Goal: Communication & Community: Connect with others

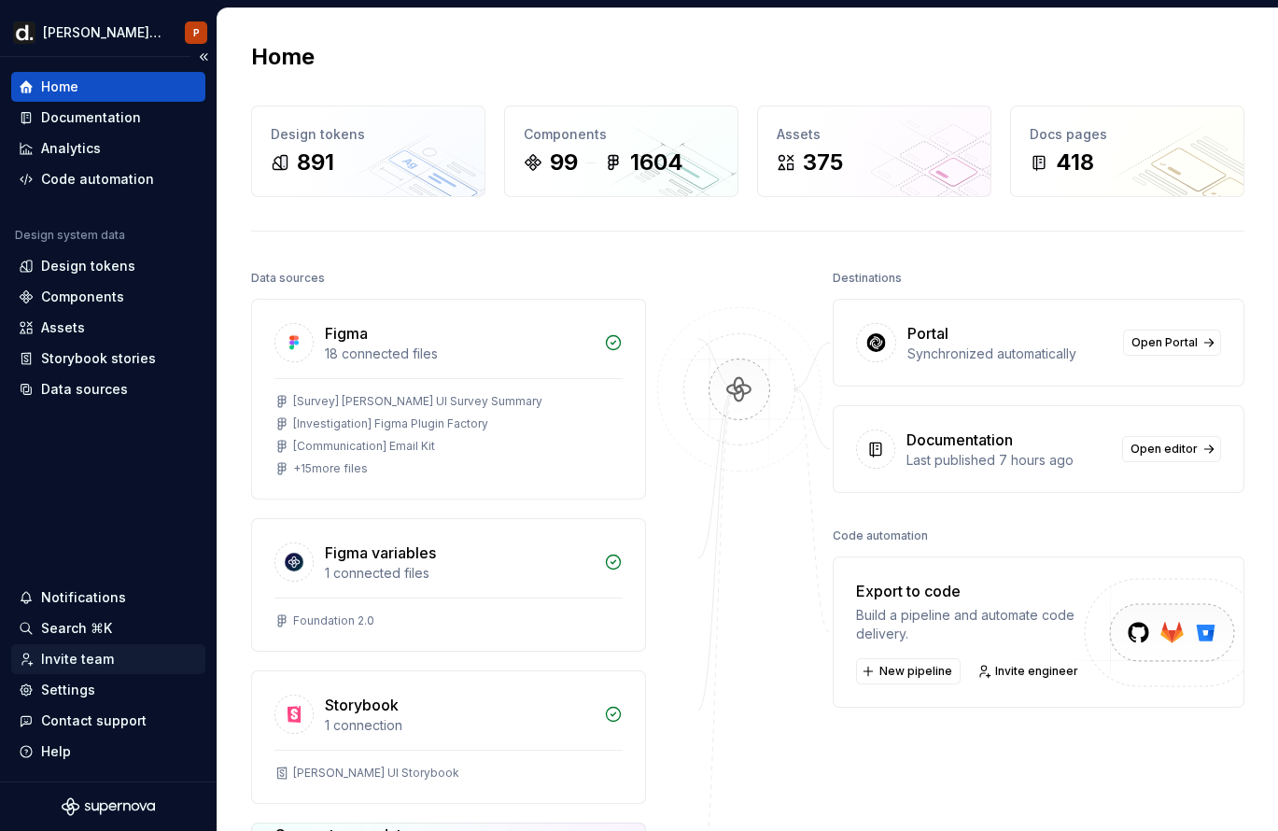
click at [93, 663] on div "Invite team" at bounding box center [77, 659] width 73 height 19
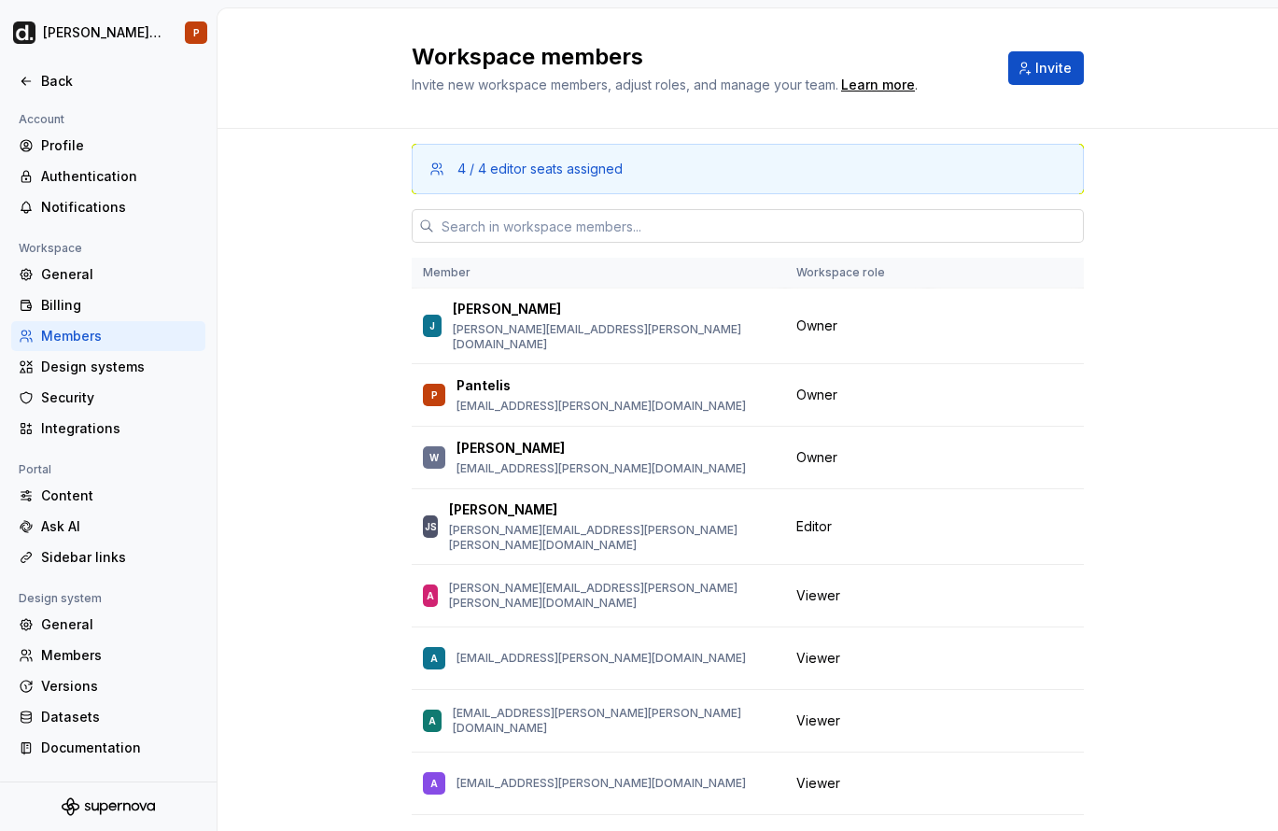
click at [598, 228] on input "text" at bounding box center [759, 226] width 650 height 34
paste input "[EMAIL_ADDRESS][PERSON_NAME][DOMAIN_NAME]"
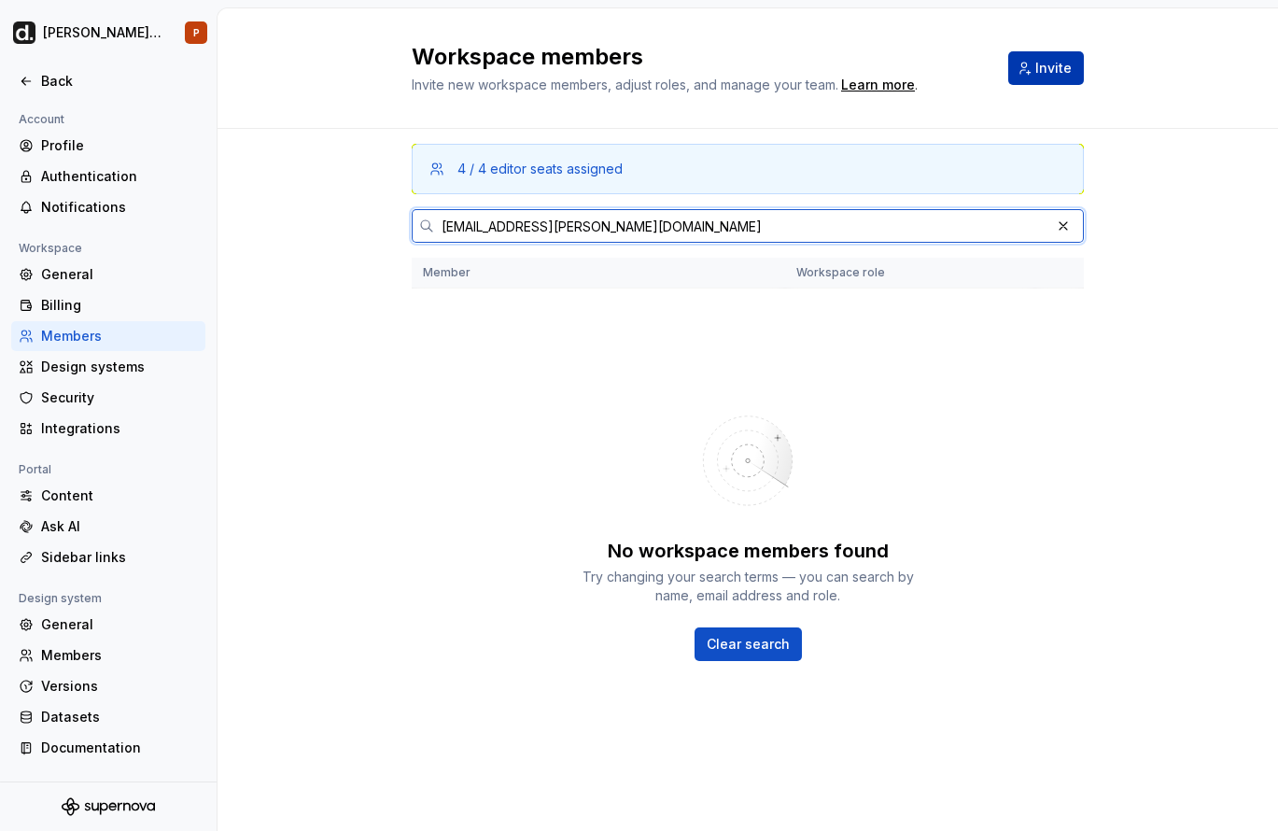
type input "[EMAIL_ADDRESS][PERSON_NAME][DOMAIN_NAME]"
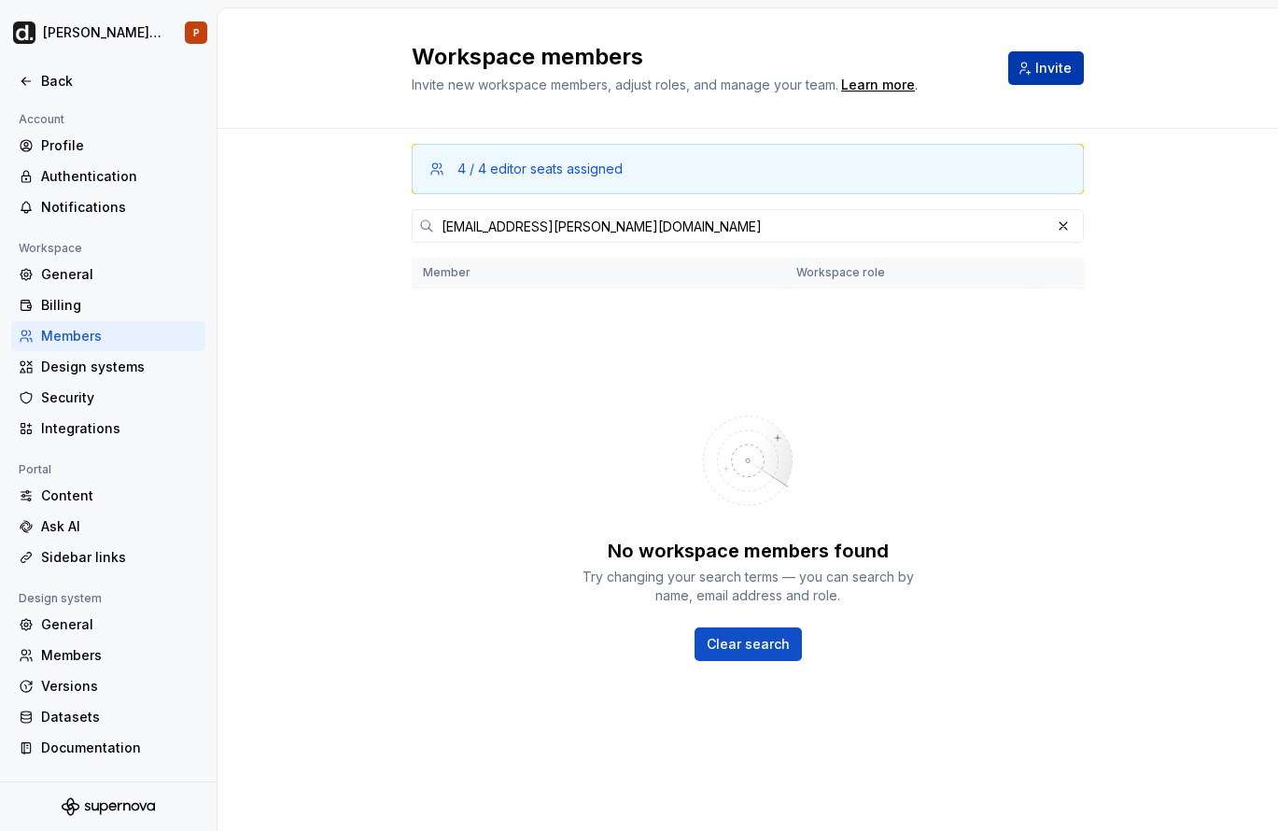
click at [1067, 62] on span "Invite" at bounding box center [1053, 68] width 36 height 19
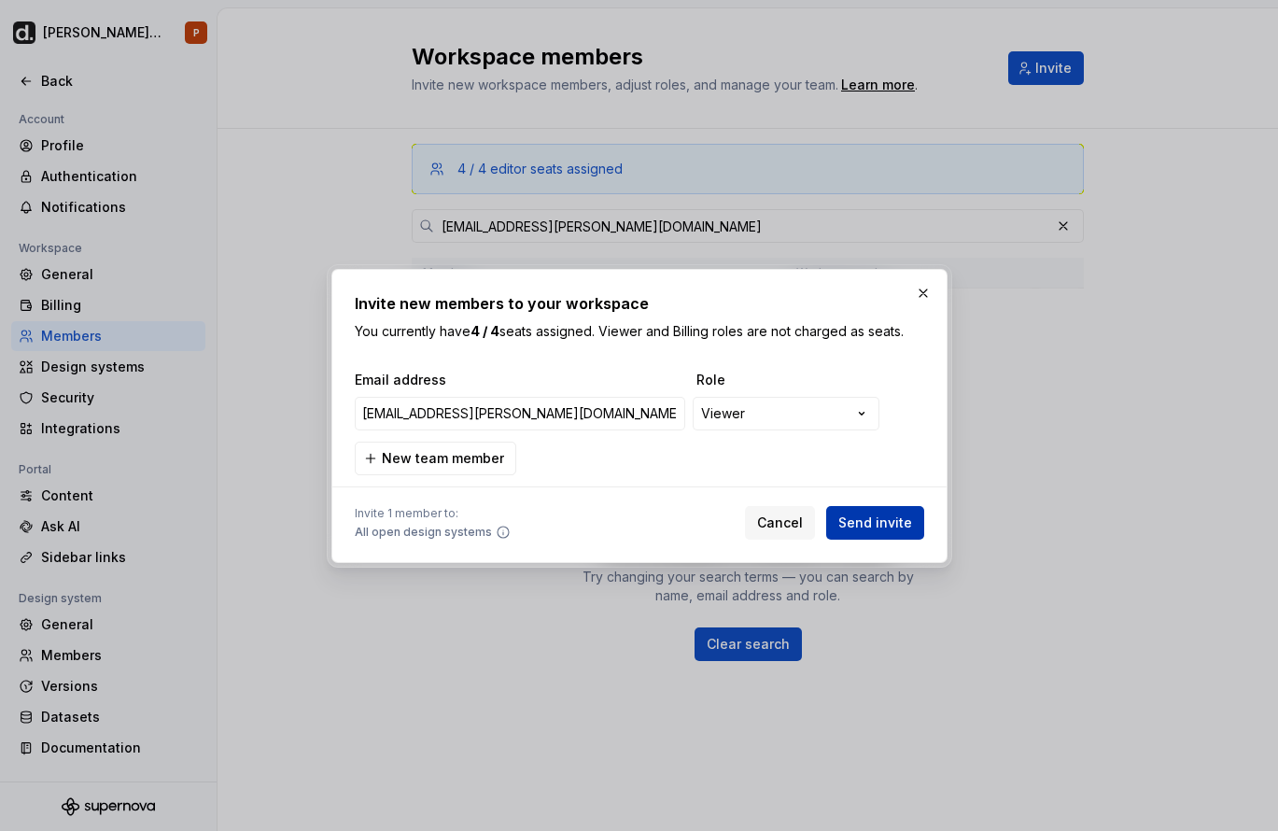
click at [914, 526] on button "Send invite" at bounding box center [875, 523] width 98 height 34
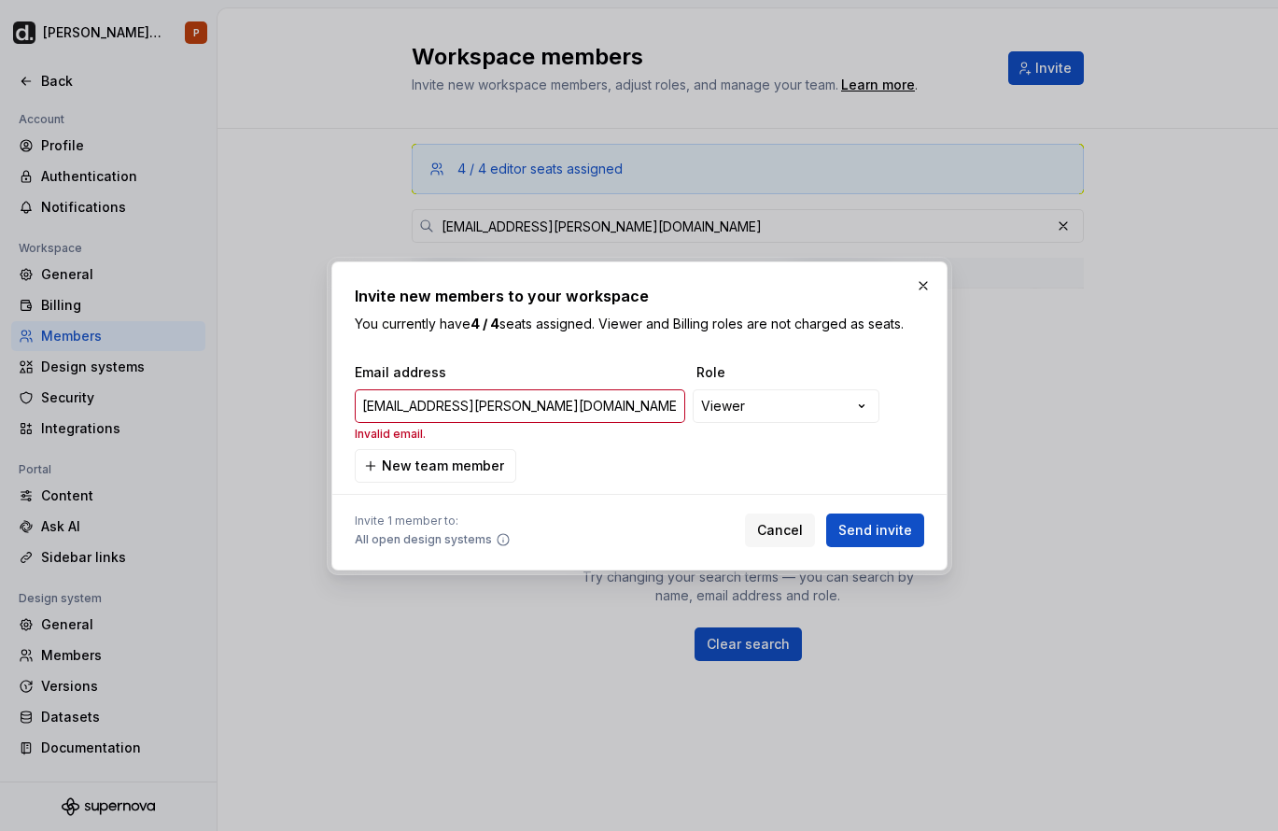
click at [519, 463] on div "**********" at bounding box center [639, 422] width 569 height 119
click at [885, 525] on span "Send invite" at bounding box center [875, 530] width 74 height 19
click at [511, 418] on input "[EMAIL_ADDRESS][PERSON_NAME][DOMAIN_NAME]" at bounding box center [520, 406] width 330 height 34
click at [514, 416] on input "[EMAIL_ADDRESS][PERSON_NAME][DOMAIN_NAME]" at bounding box center [520, 406] width 330 height 34
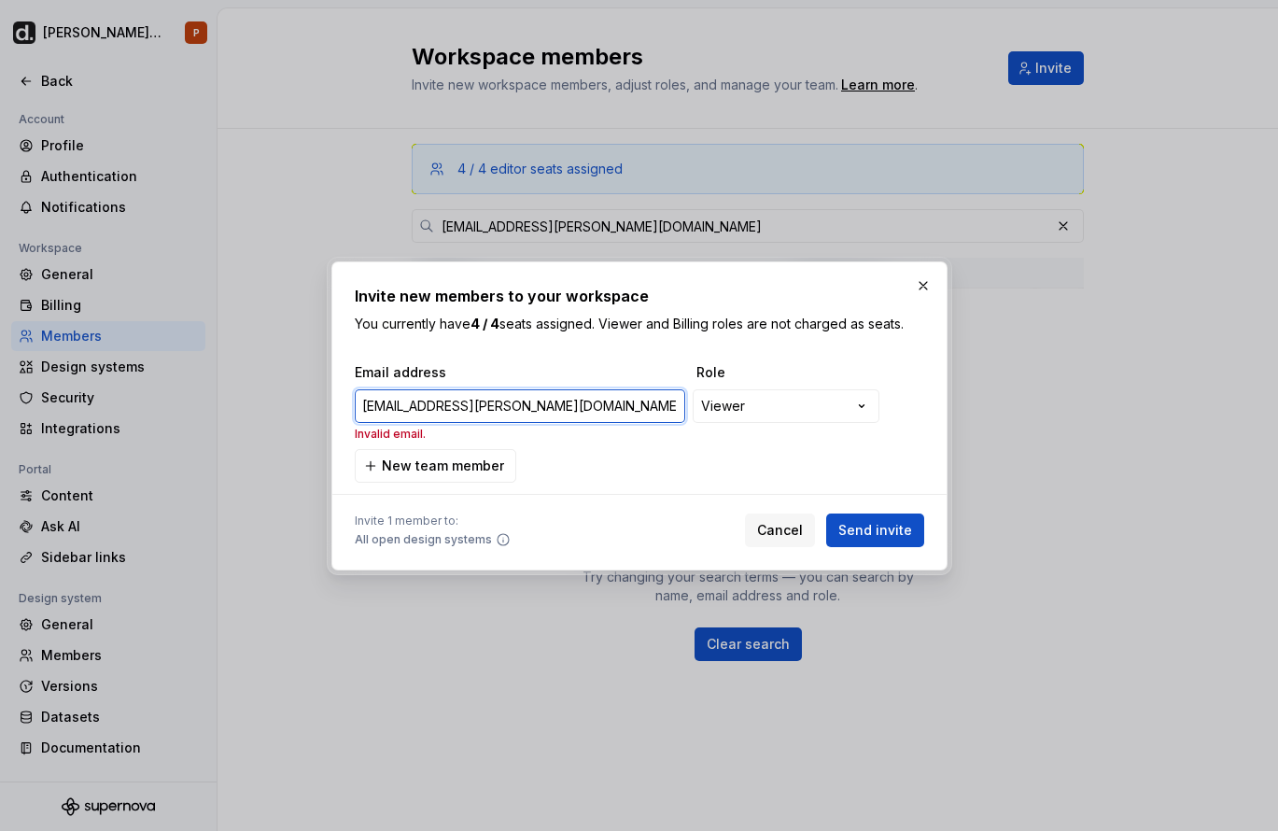
click at [514, 416] on input "[EMAIL_ADDRESS][PERSON_NAME][DOMAIN_NAME]" at bounding box center [520, 406] width 330 height 34
type input "[EMAIL_ADDRESS][PERSON_NAME][DOMAIN_NAME]"
click at [511, 422] on input "[EMAIL_ADDRESS][PERSON_NAME][DOMAIN_NAME]" at bounding box center [520, 406] width 330 height 34
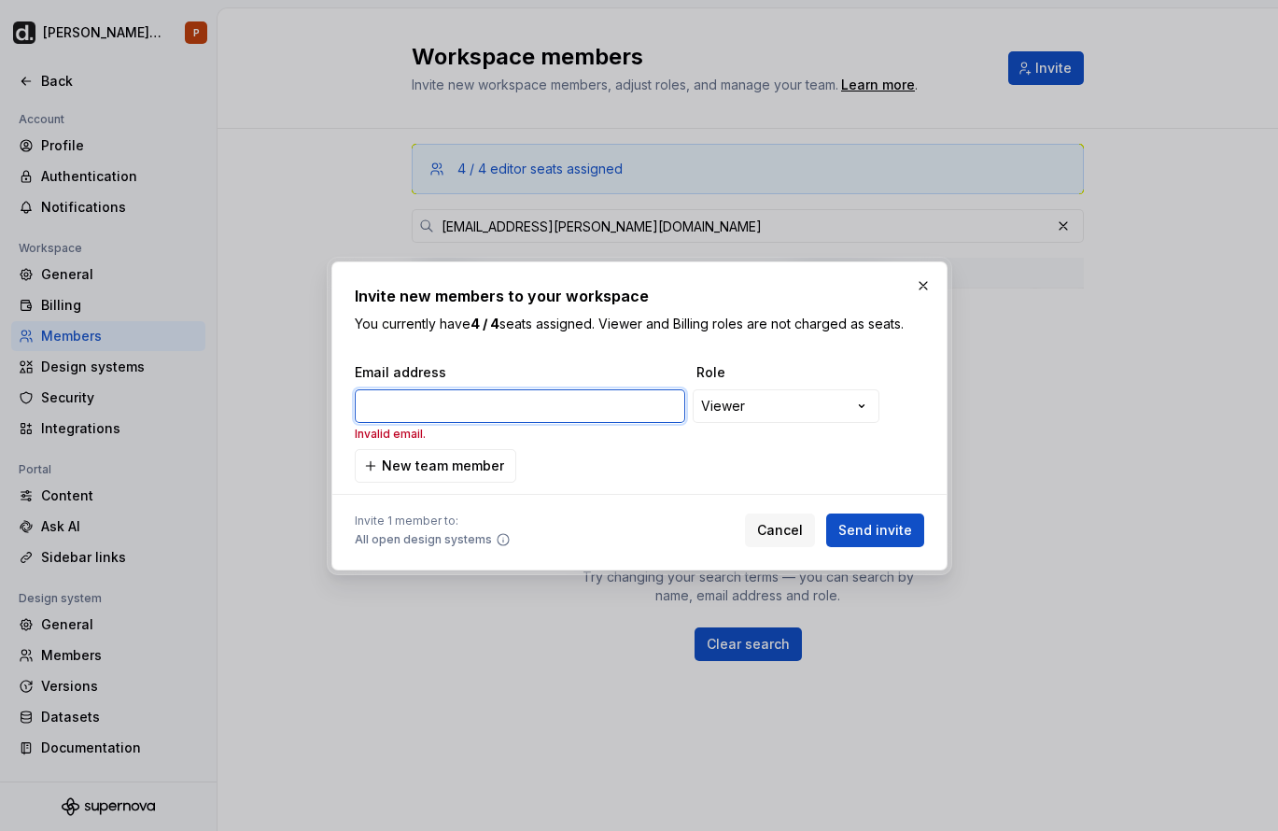
paste input "[EMAIL_ADDRESS][PERSON_NAME][DOMAIN_NAME]"
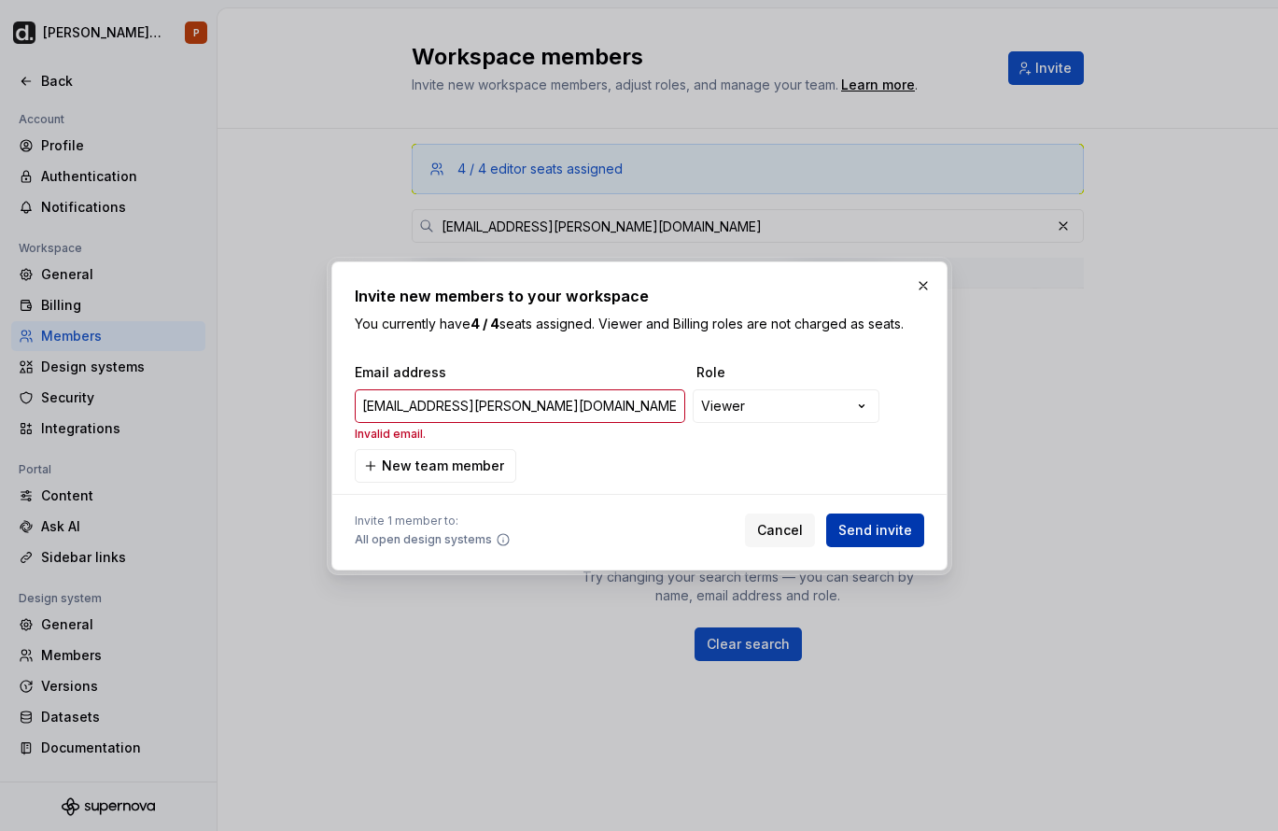
click at [840, 522] on button "Send invite" at bounding box center [875, 530] width 98 height 34
click at [850, 534] on span "Send invite" at bounding box center [875, 530] width 74 height 19
type input "[EMAIL_ADDRESS][PERSON_NAME][DOMAIN_NAME]"
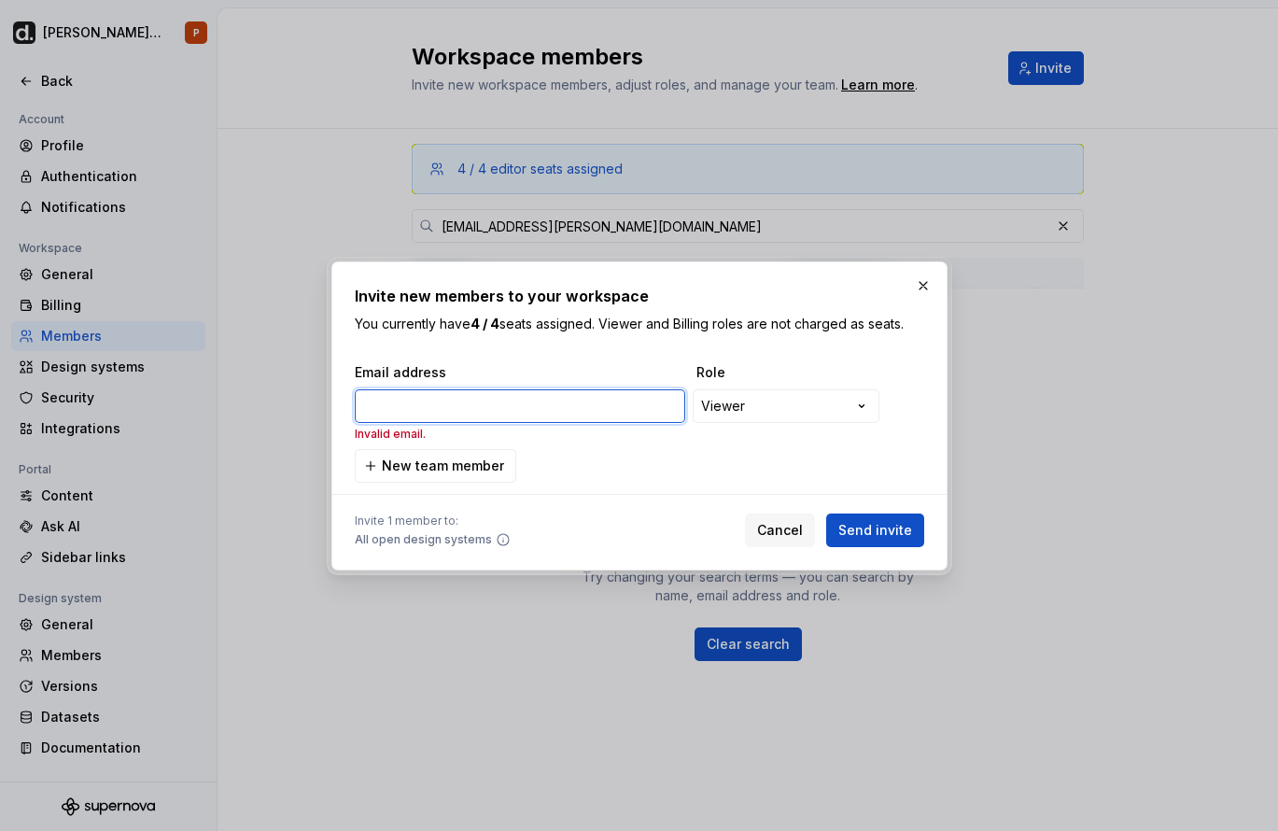
paste input "[URL][DOMAIN_NAME]"
click at [826, 513] on button "Send invite" at bounding box center [875, 530] width 98 height 34
paste input "[EMAIL_ADDRESS][PERSON_NAME][DOMAIN_NAME]"
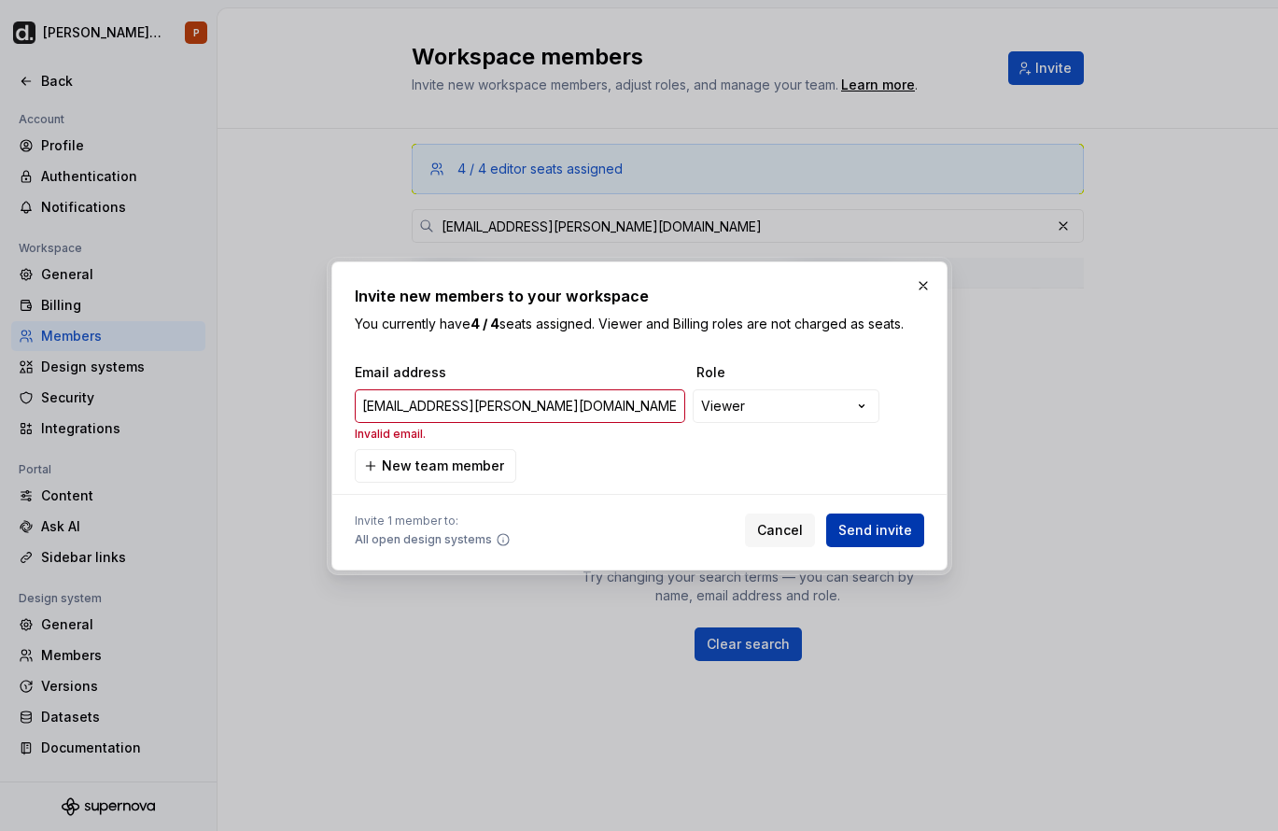
click at [895, 527] on span "Send invite" at bounding box center [875, 530] width 74 height 19
type input "[EMAIL_ADDRESS][PERSON_NAME][DOMAIN_NAME]"
drag, startPoint x: 937, startPoint y: 270, endPoint x: 932, endPoint y: 278, distance: 9.6
click at [937, 270] on div "**********" at bounding box center [639, 415] width 616 height 309
click at [929, 288] on button "button" at bounding box center [923, 286] width 26 height 26
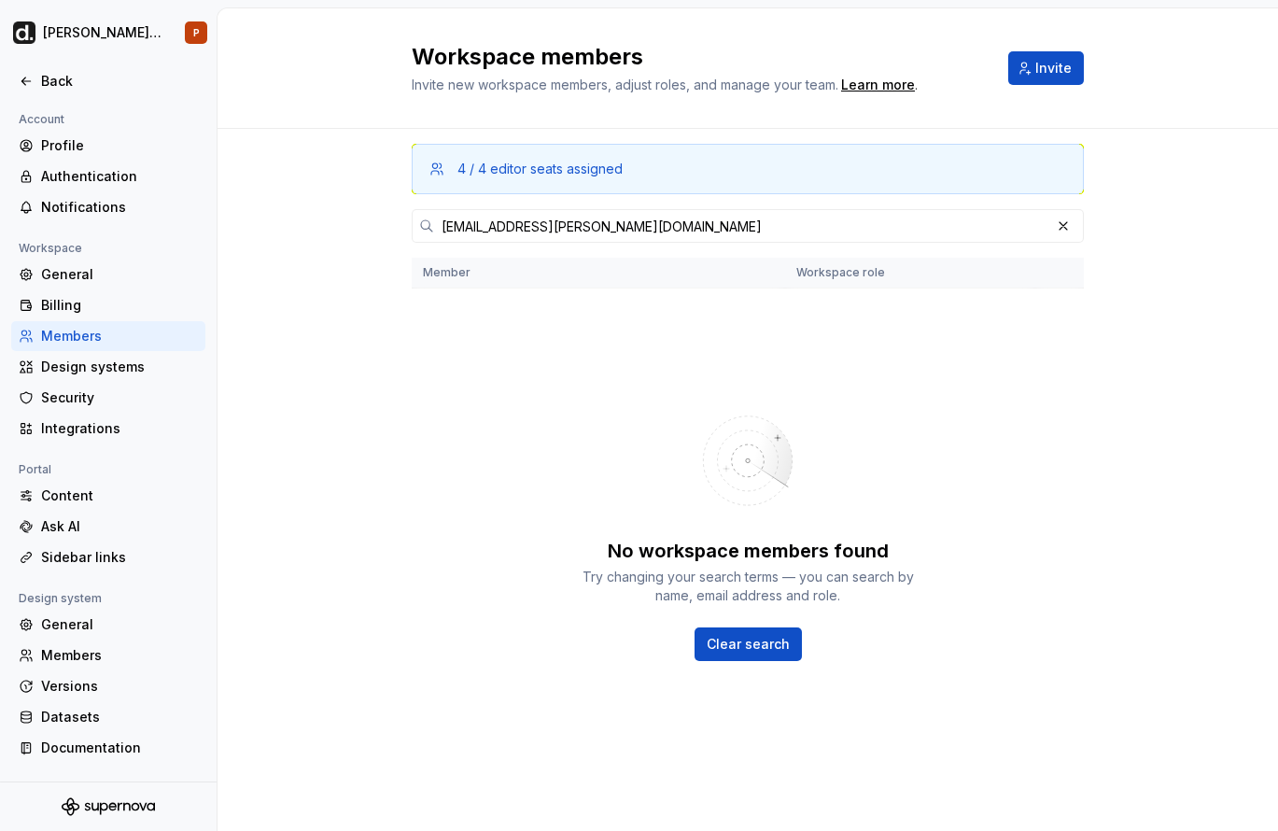
drag, startPoint x: 1059, startPoint y: 222, endPoint x: 1058, endPoint y: 98, distance: 124.1
click at [1061, 222] on button "button" at bounding box center [1063, 226] width 26 height 26
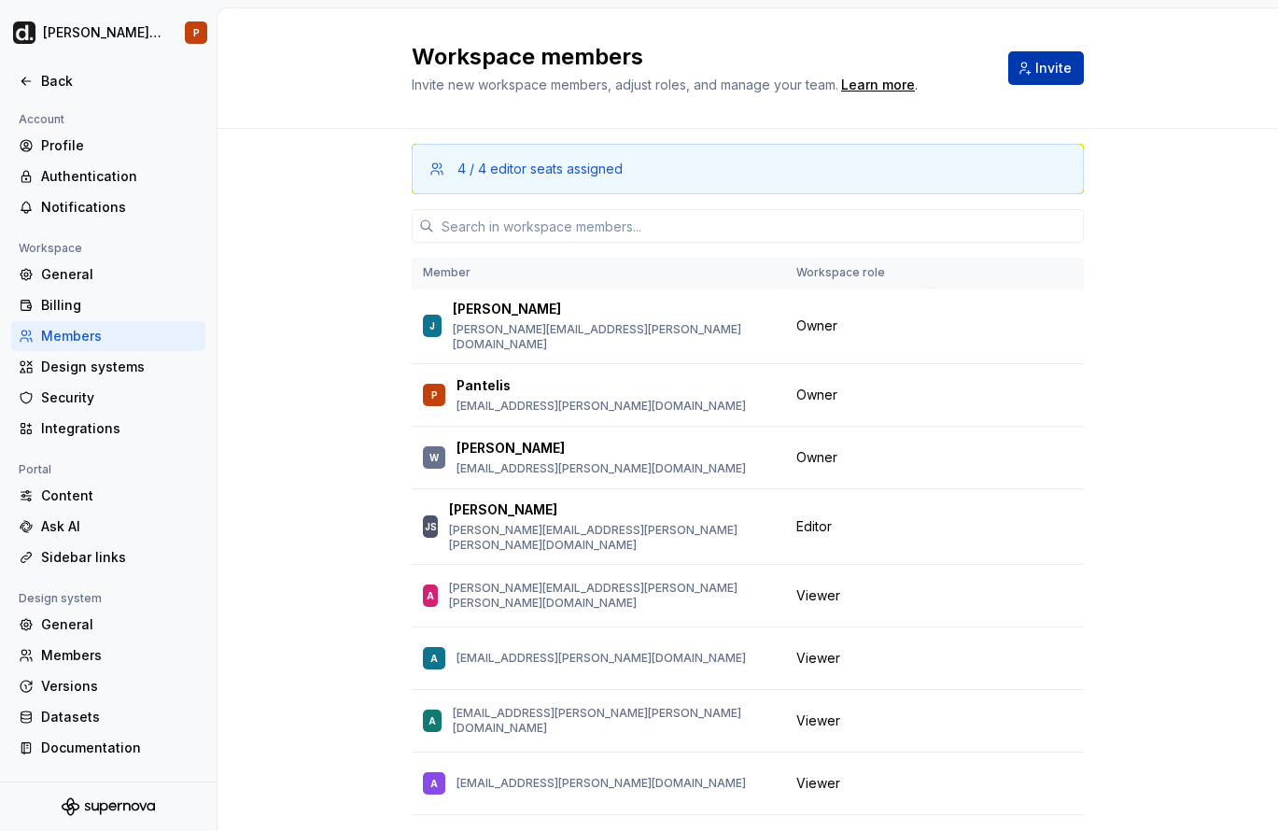
click at [1055, 69] on span "Invite" at bounding box center [1053, 68] width 36 height 19
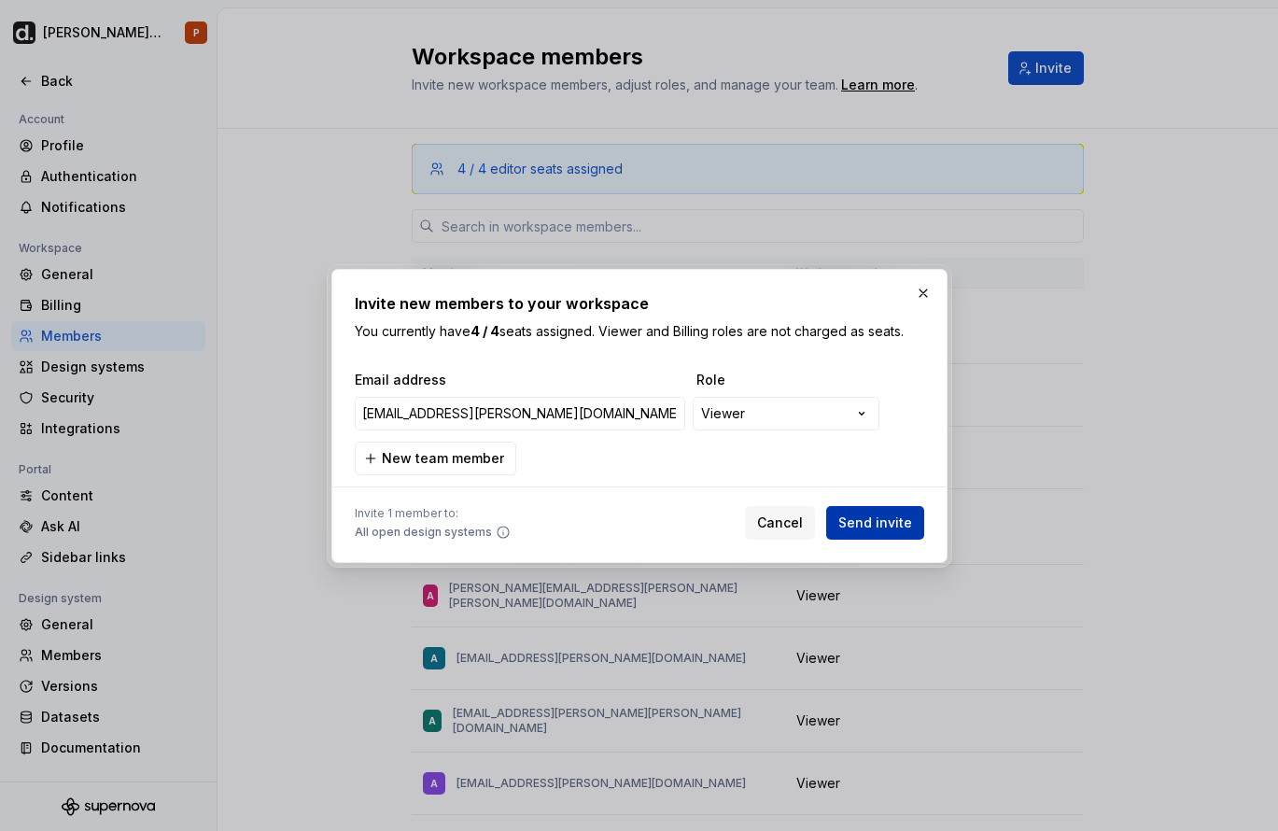
click at [874, 525] on span "Send invite" at bounding box center [875, 522] width 74 height 19
type input "[EMAIL_ADDRESS][PERSON_NAME][DOMAIN_NAME]"
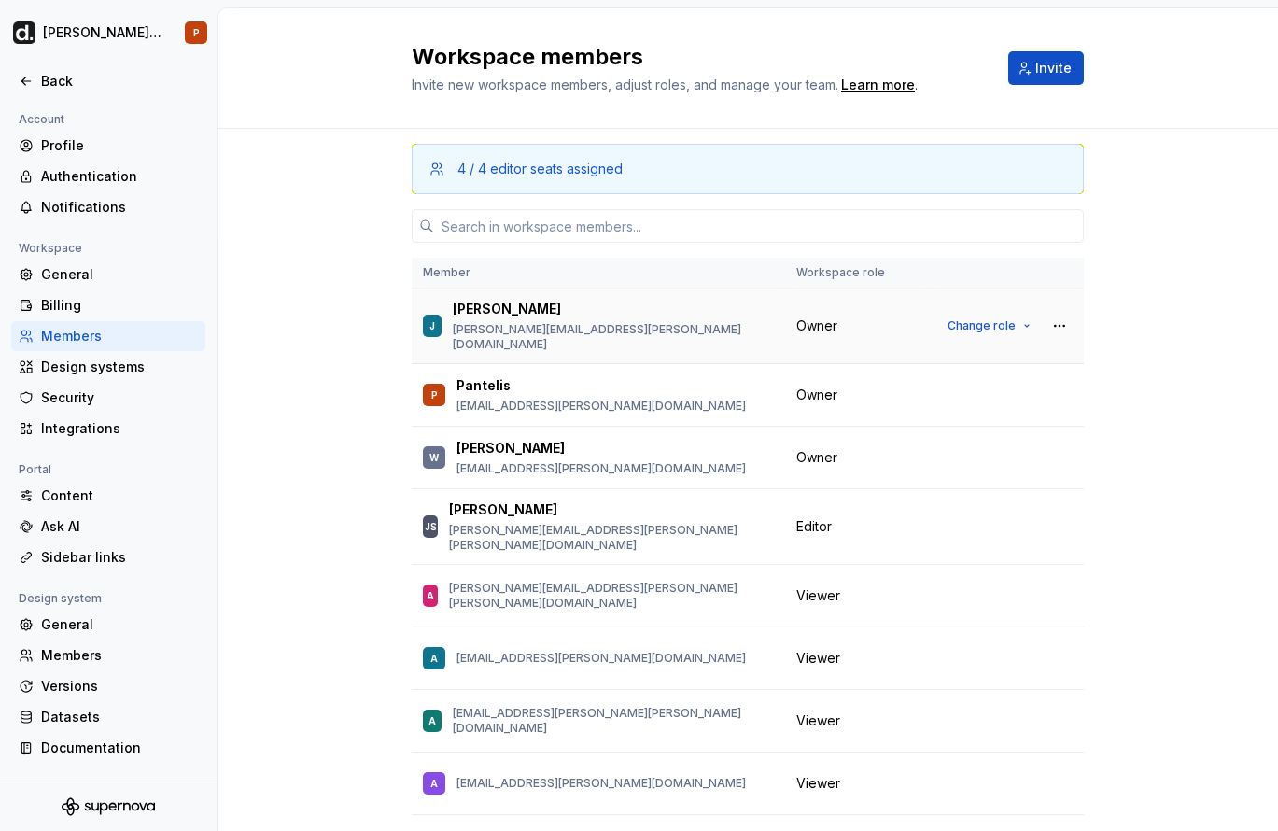
drag, startPoint x: 278, startPoint y: 249, endPoint x: 413, endPoint y: 342, distance: 163.1
click at [1037, 60] on span "Invite" at bounding box center [1053, 68] width 36 height 19
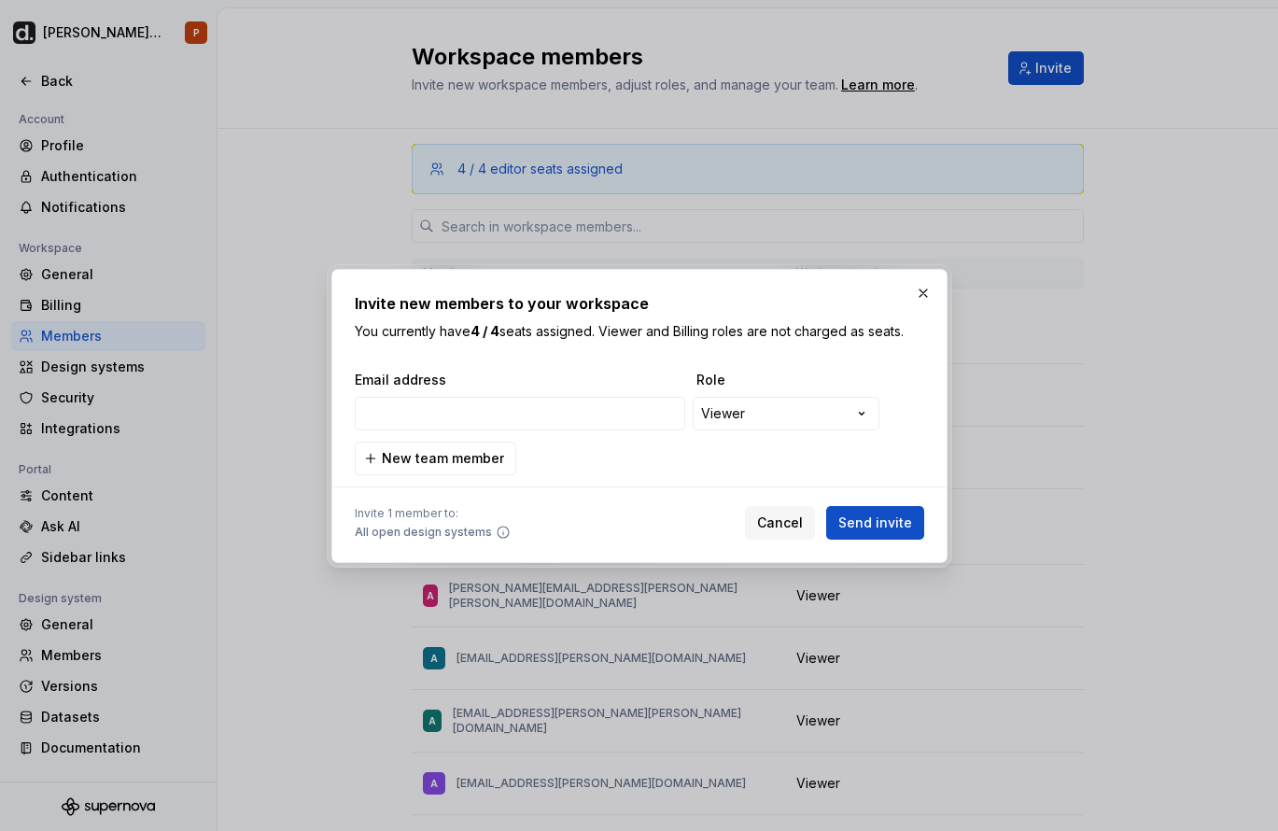
type input "[EMAIL_ADDRESS][PERSON_NAME][DOMAIN_NAME]"
click at [870, 513] on span "Send invite" at bounding box center [875, 522] width 74 height 19
